Goal: Information Seeking & Learning: Learn about a topic

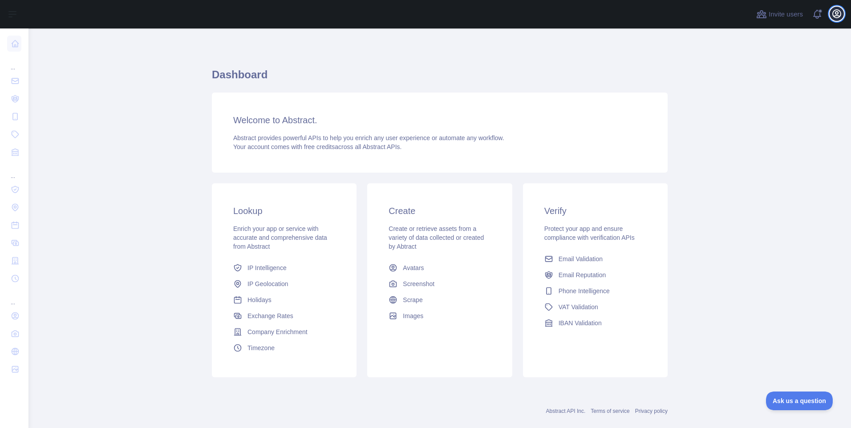
click at [839, 16] on icon "button" at bounding box center [837, 14] width 8 height 8
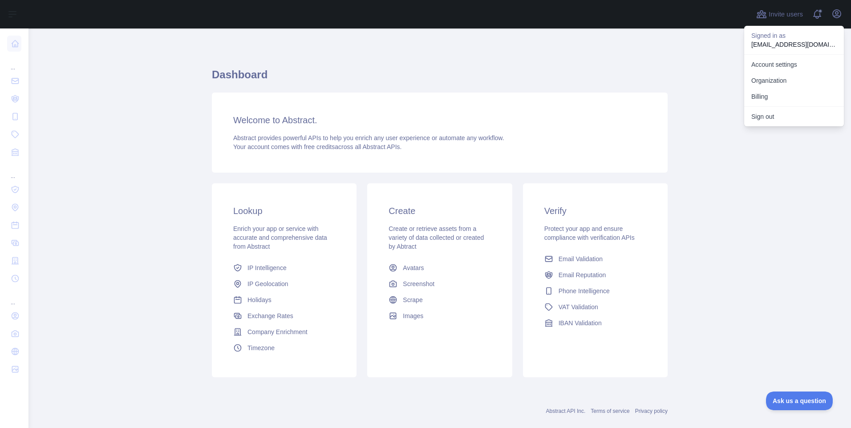
click at [746, 148] on main "Dashboard Welcome to Abstract. Abstract provides powerful APIs to help you enri…" at bounding box center [439, 228] width 823 height 400
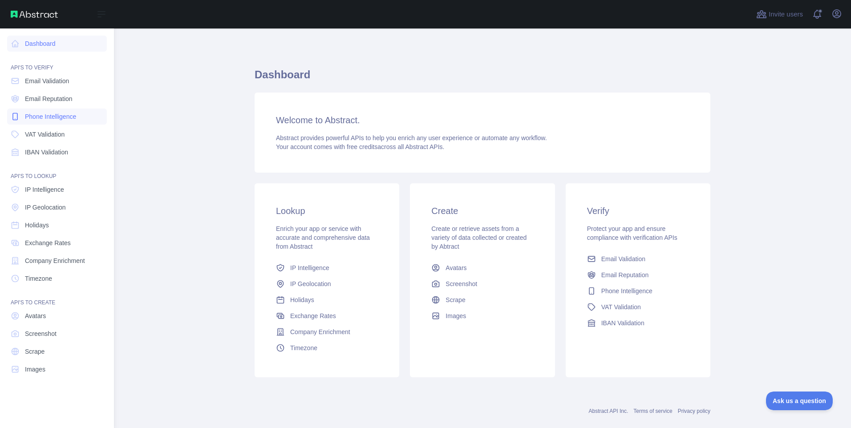
click at [47, 118] on span "Phone Intelligence" at bounding box center [50, 116] width 51 height 9
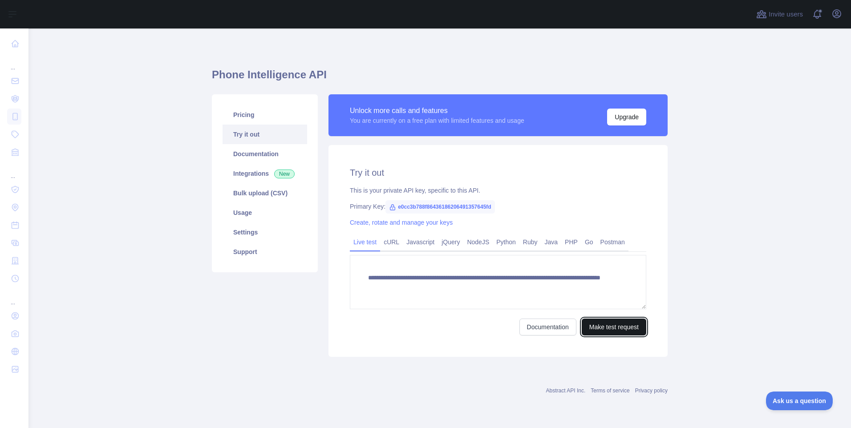
click at [613, 329] on button "Make test request" at bounding box center [614, 327] width 65 height 17
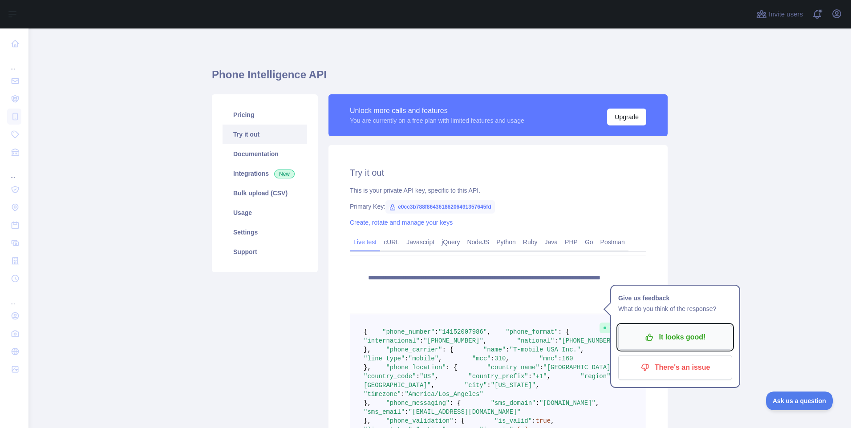
click at [661, 334] on p "It looks good!" at bounding box center [675, 337] width 101 height 15
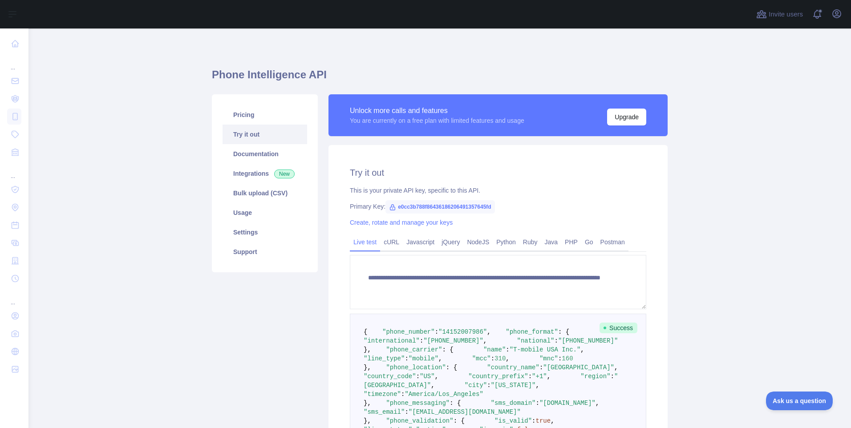
click at [468, 207] on span "e0cc3b788f86436186206491357645fd" at bounding box center [440, 206] width 110 height 13
click at [468, 206] on span "e0cc3b788f86436186206491357645fd" at bounding box center [440, 206] width 110 height 13
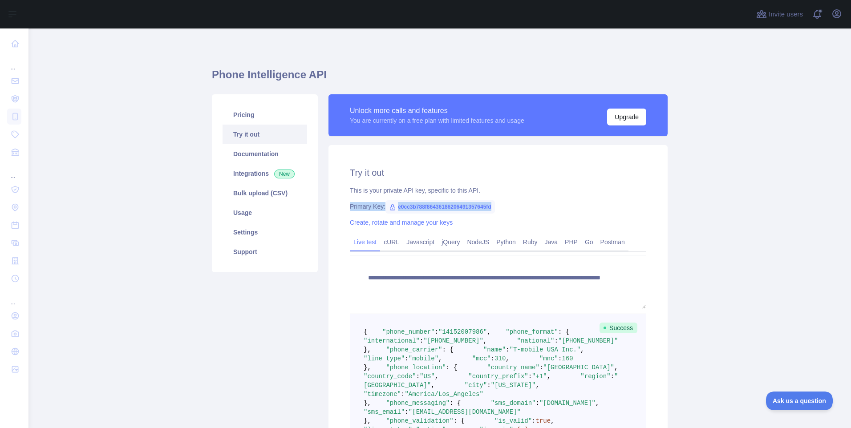
click at [468, 206] on span "e0cc3b788f86436186206491357645fd" at bounding box center [440, 206] width 110 height 13
click at [471, 199] on div "**********" at bounding box center [498, 350] width 339 height 411
click at [480, 208] on span "e0cc3b788f86436186206491357645fd" at bounding box center [440, 206] width 110 height 13
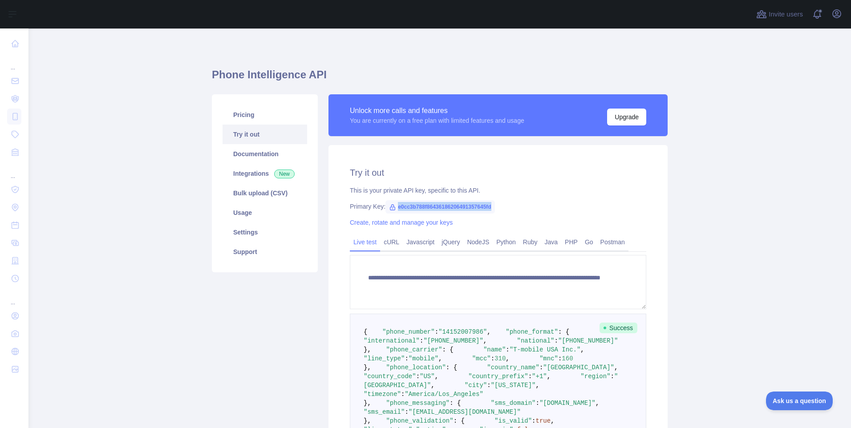
click at [480, 208] on span "e0cc3b788f86436186206491357645fd" at bounding box center [440, 206] width 110 height 13
copy span "e0cc3b788f86436186206491357645fd"
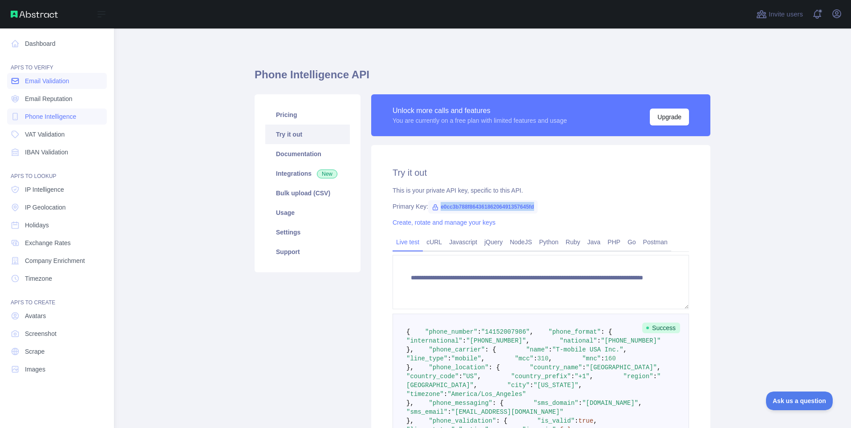
click at [48, 85] on span "Email Validation" at bounding box center [47, 81] width 44 height 9
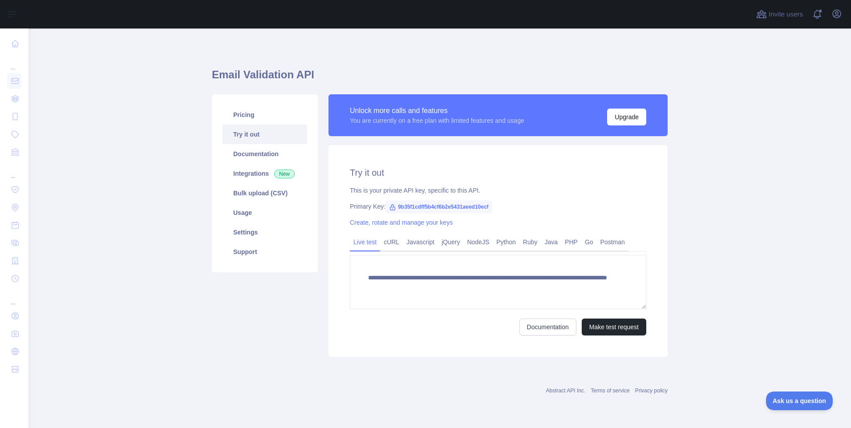
click at [443, 205] on span "9b35f1cdff5b4cf6b2e5431aeed10ecf" at bounding box center [438, 206] width 106 height 13
copy span "9b35f1cdff5b4cf6b2e5431aeed10ecf"
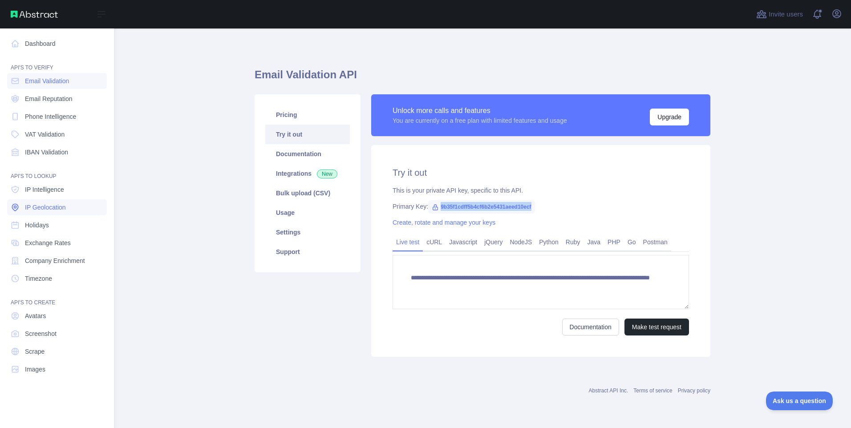
click at [50, 212] on link "IP Geolocation" at bounding box center [57, 207] width 100 height 16
click at [63, 98] on span "Email Reputation" at bounding box center [49, 98] width 48 height 9
click at [42, 79] on span "Email Validation" at bounding box center [47, 81] width 44 height 9
click at [51, 100] on span "Email Reputation" at bounding box center [49, 98] width 48 height 9
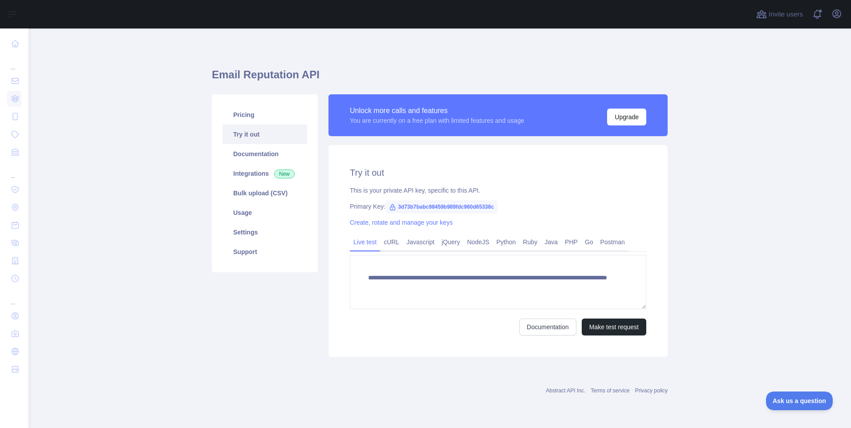
click at [434, 207] on span "3d73b7babc98459b989fdc960d65338c" at bounding box center [441, 206] width 112 height 13
copy span "3d73b7babc98459b989fdc960d65338c"
